Goal: Check status: Check status

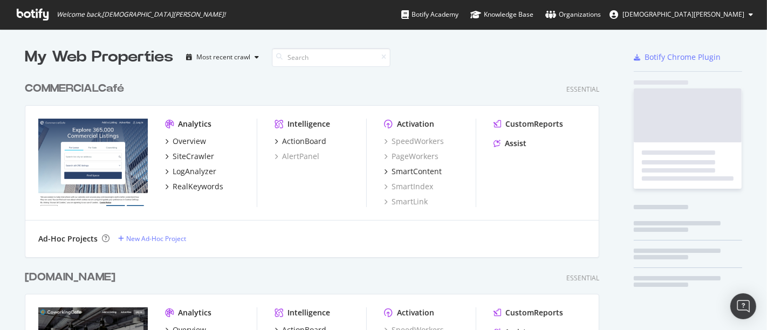
scroll to position [1153, 574]
click at [66, 90] on div "COMMERCIALCafé" at bounding box center [74, 89] width 99 height 16
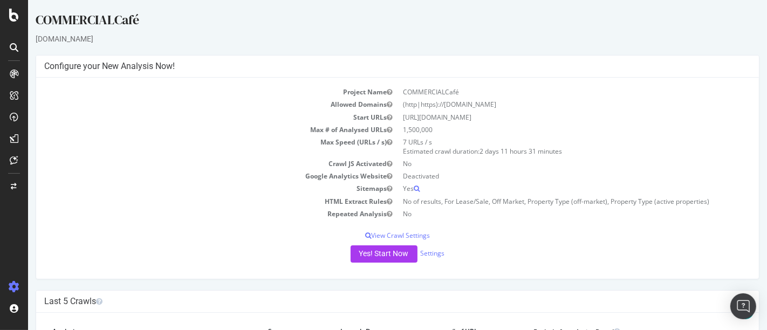
scroll to position [162, 0]
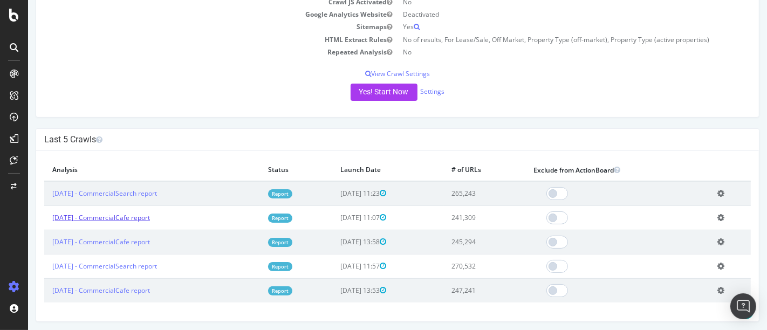
click at [121, 216] on link "[DATE] - CommercialCafe report" at bounding box center [101, 217] width 98 height 9
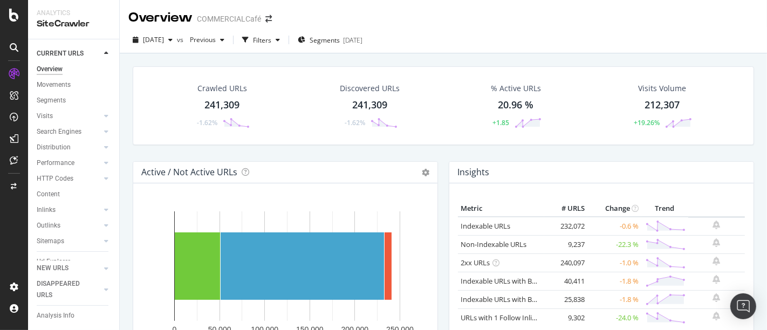
scroll to position [42, 0]
click at [330, 37] on span "Segments" at bounding box center [325, 40] width 30 height 9
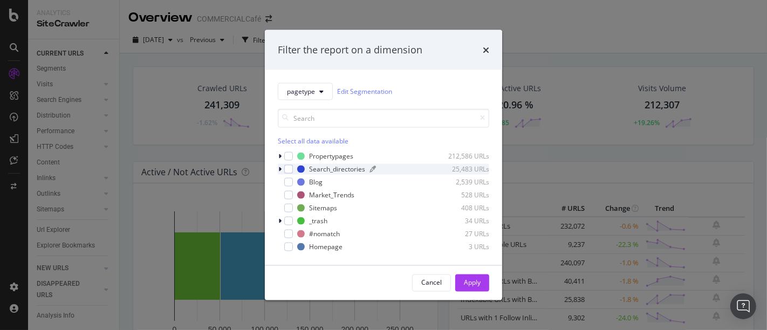
click at [336, 168] on div "Search_directories" at bounding box center [337, 169] width 56 height 9
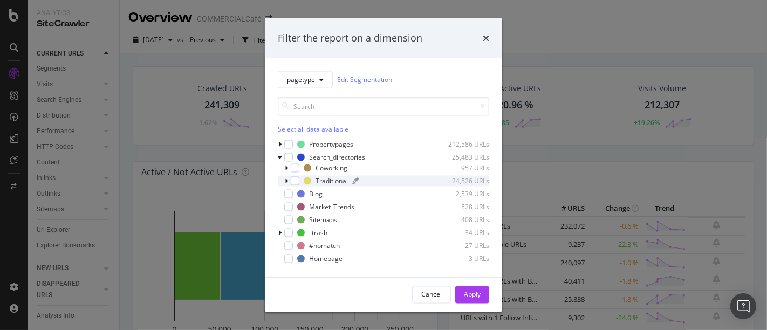
click at [331, 179] on div "Traditional" at bounding box center [332, 180] width 32 height 9
